Goal: Obtain resource: Download file/media

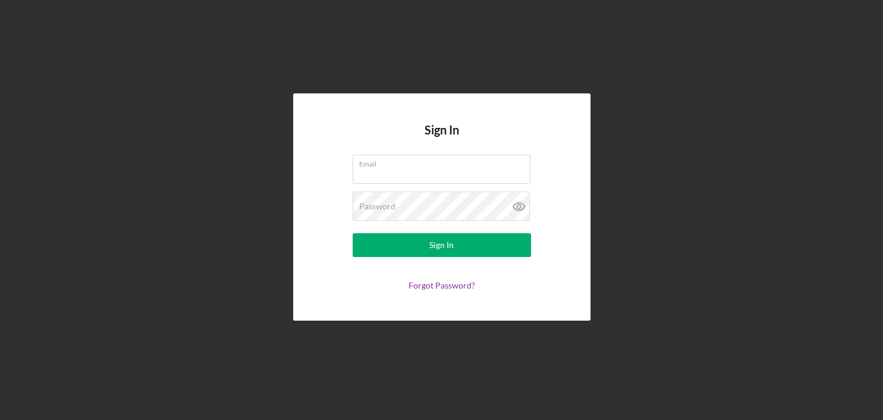
type input "[EMAIL_ADDRESS][DOMAIN_NAME]"
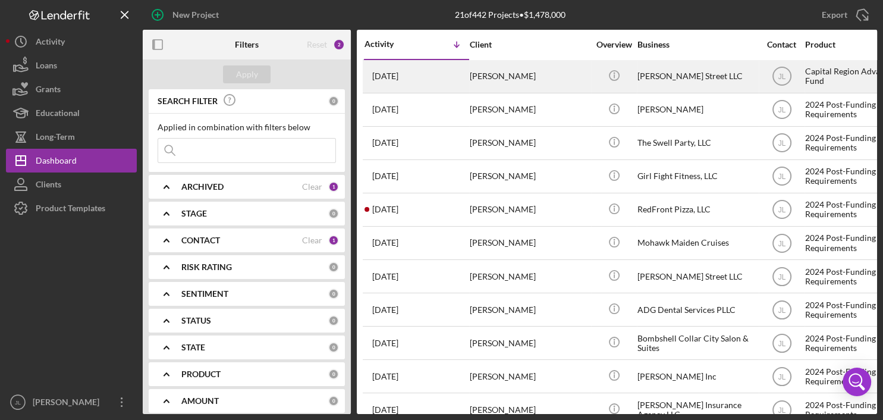
click at [527, 77] on div "[PERSON_NAME]" at bounding box center [529, 76] width 119 height 31
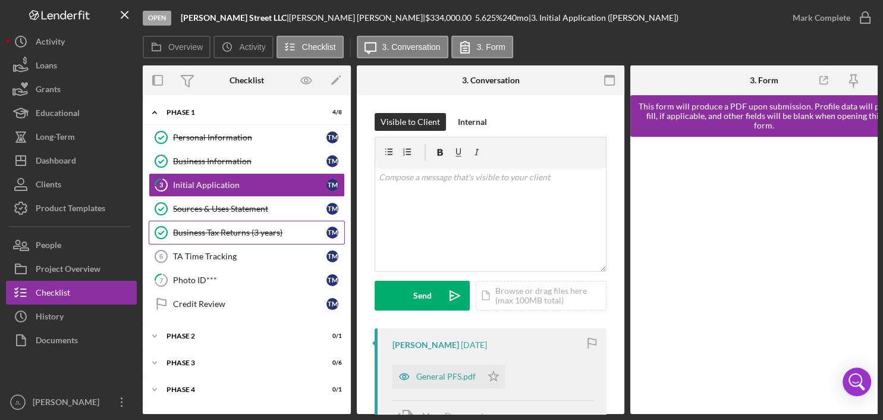
click at [263, 229] on div "Business Tax Returns (3 years)" at bounding box center [249, 233] width 153 height 10
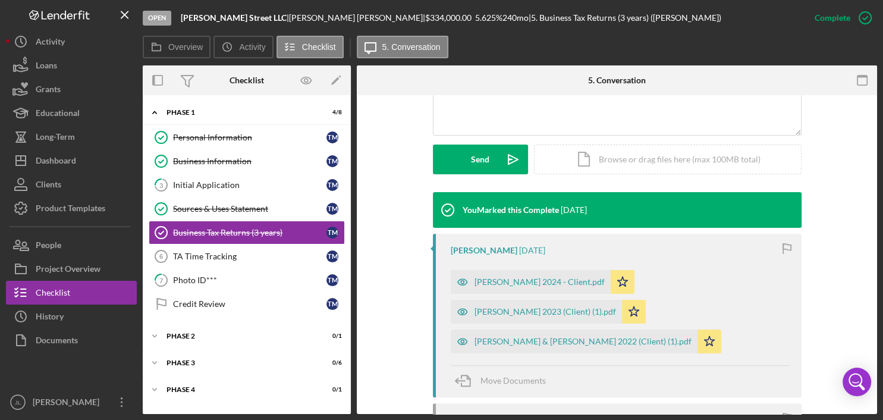
scroll to position [479, 0]
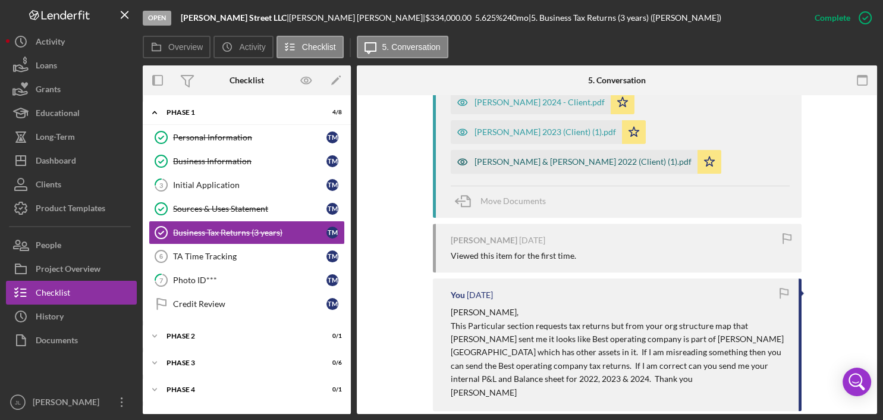
click at [565, 163] on div "[PERSON_NAME] & [PERSON_NAME] 2022 (Client) (1).pdf" at bounding box center [582, 162] width 217 height 10
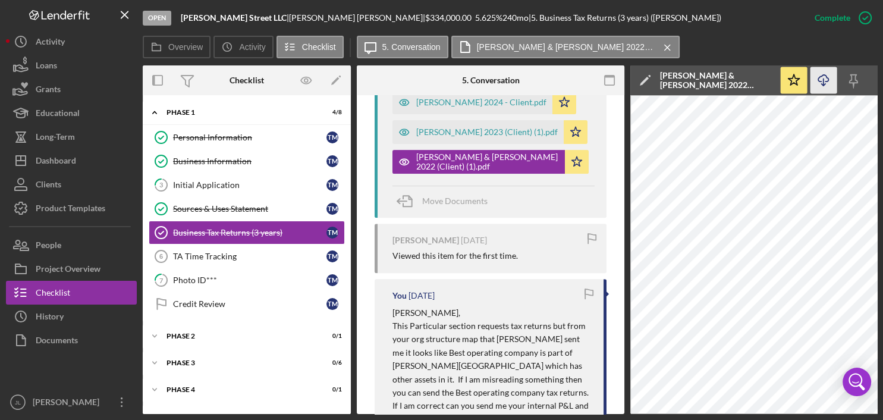
click at [823, 80] on line "button" at bounding box center [823, 81] width 0 height 7
click at [477, 128] on div "[PERSON_NAME] 2023 (Client) (1).pdf" at bounding box center [486, 132] width 141 height 10
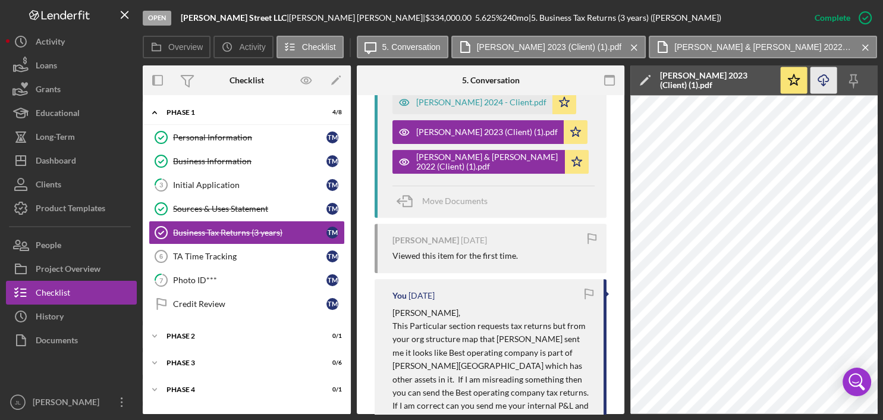
click at [826, 81] on icon "button" at bounding box center [823, 78] width 10 height 7
click at [474, 101] on div "[PERSON_NAME] 2024 - Client.pdf" at bounding box center [481, 102] width 130 height 10
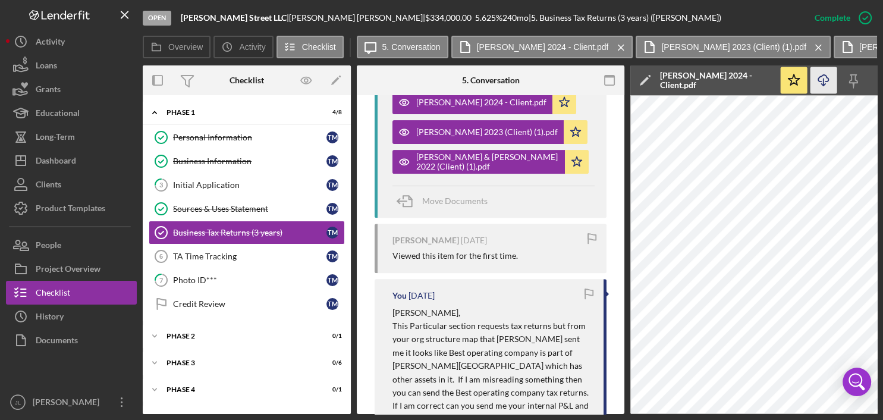
click at [827, 80] on icon "Icon/Download" at bounding box center [823, 80] width 27 height 27
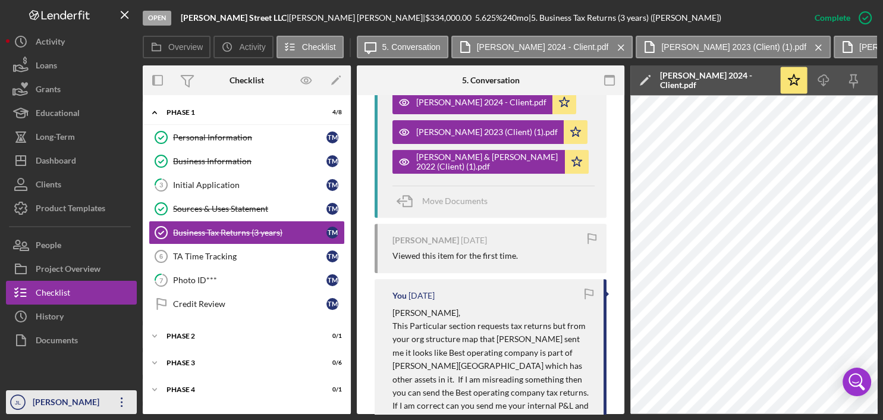
click at [87, 410] on div "[PERSON_NAME]" at bounding box center [68, 403] width 77 height 27
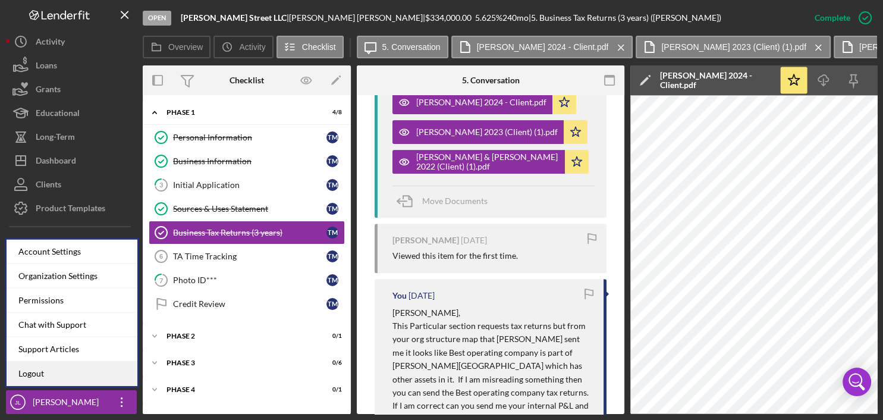
click at [68, 377] on link "Logout" at bounding box center [72, 373] width 131 height 24
